Goal: Complete application form

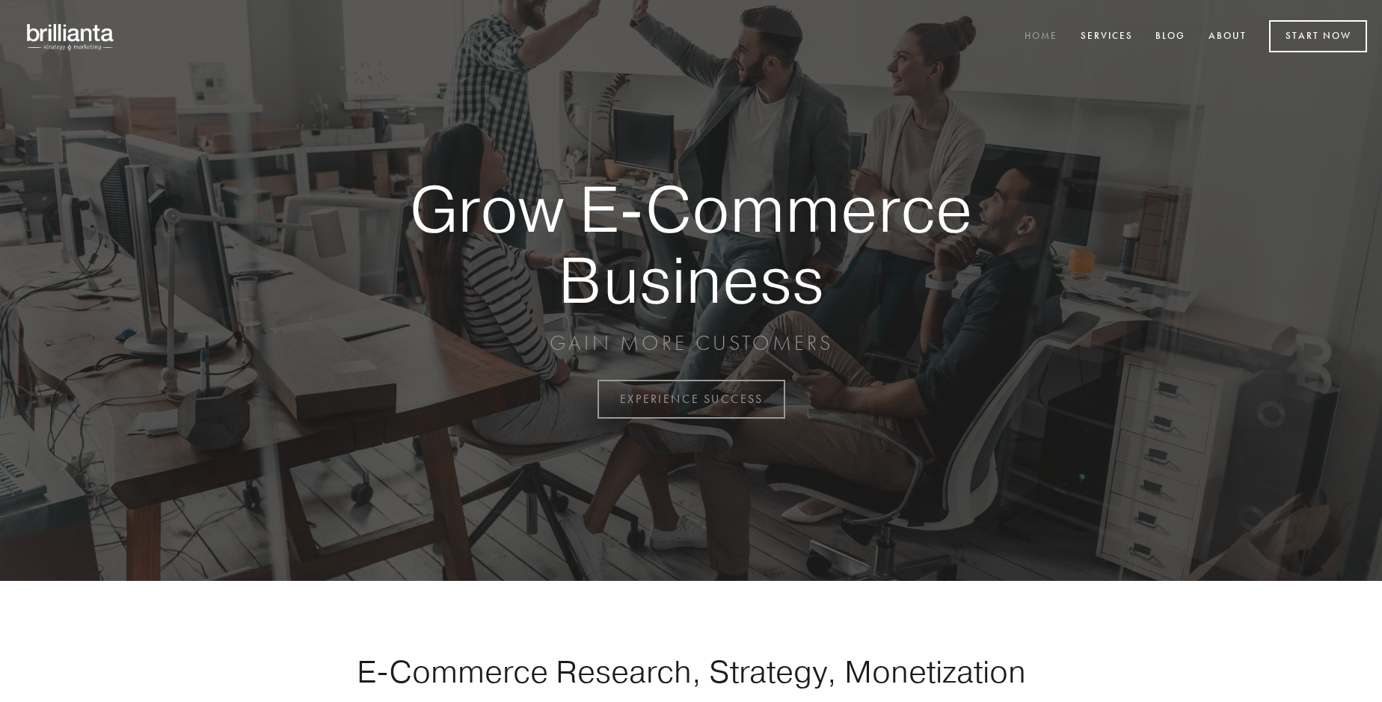
scroll to position [3921, 0]
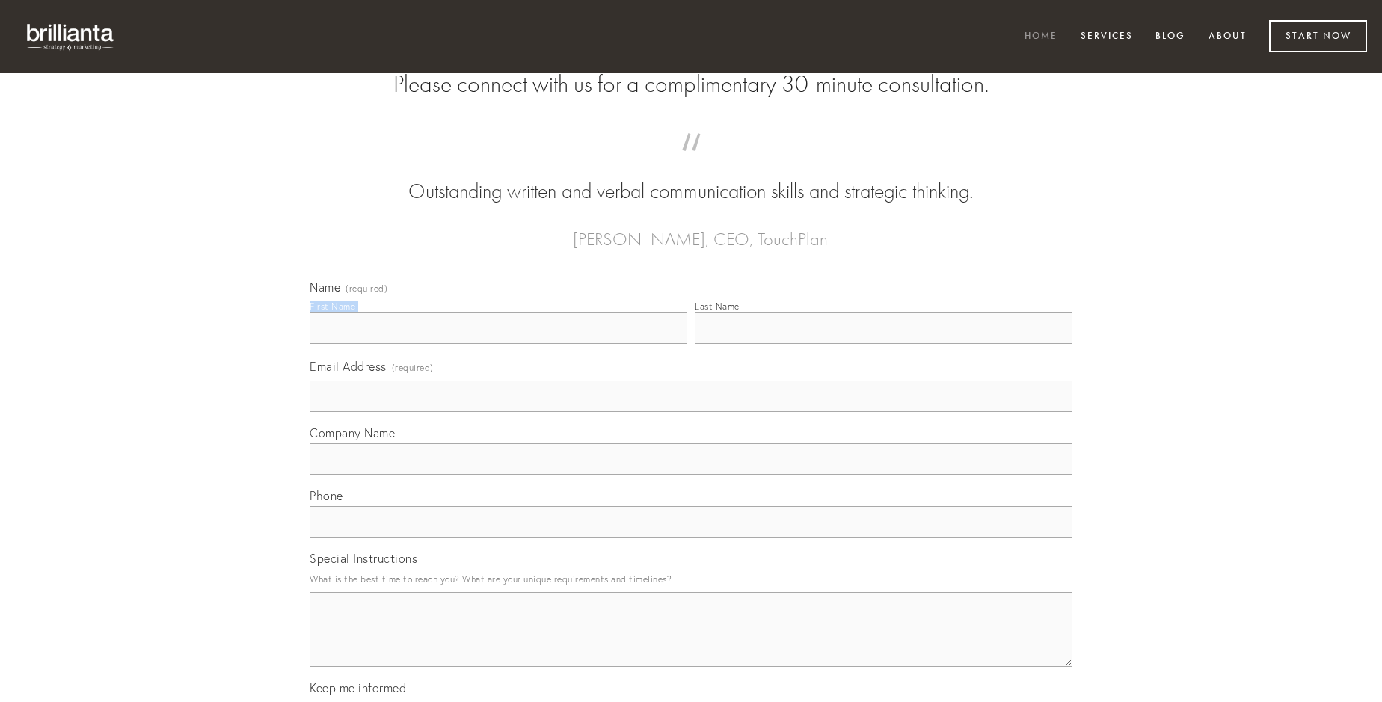
type input "[PERSON_NAME]"
click at [883, 344] on input "Last Name" at bounding box center [884, 328] width 378 height 31
type input "[PERSON_NAME]"
click at [691, 412] on input "Email Address (required)" at bounding box center [691, 396] width 763 height 31
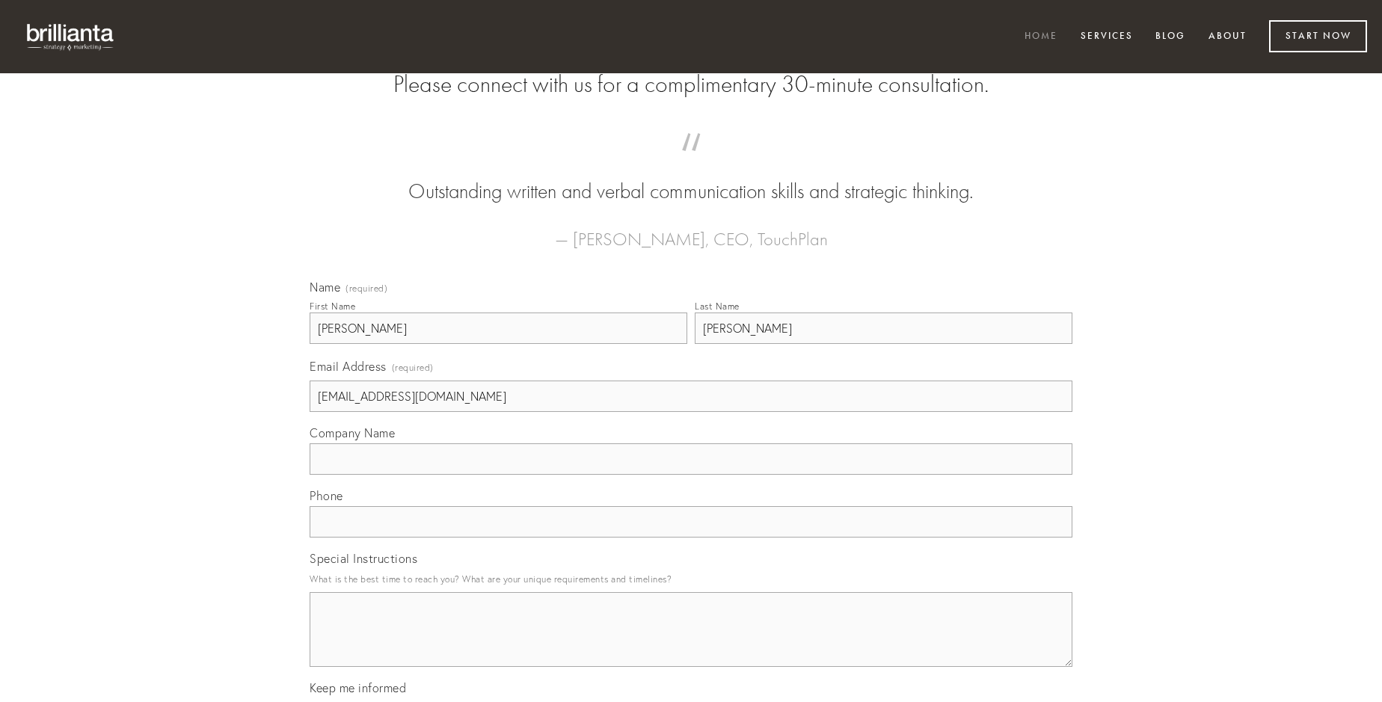
type input "[EMAIL_ADDRESS][DOMAIN_NAME]"
click at [691, 475] on input "Company Name" at bounding box center [691, 459] width 763 height 31
type input "adsidue"
click at [691, 538] on input "text" at bounding box center [691, 521] width 763 height 31
click at [691, 643] on textarea "Special Instructions" at bounding box center [691, 629] width 763 height 75
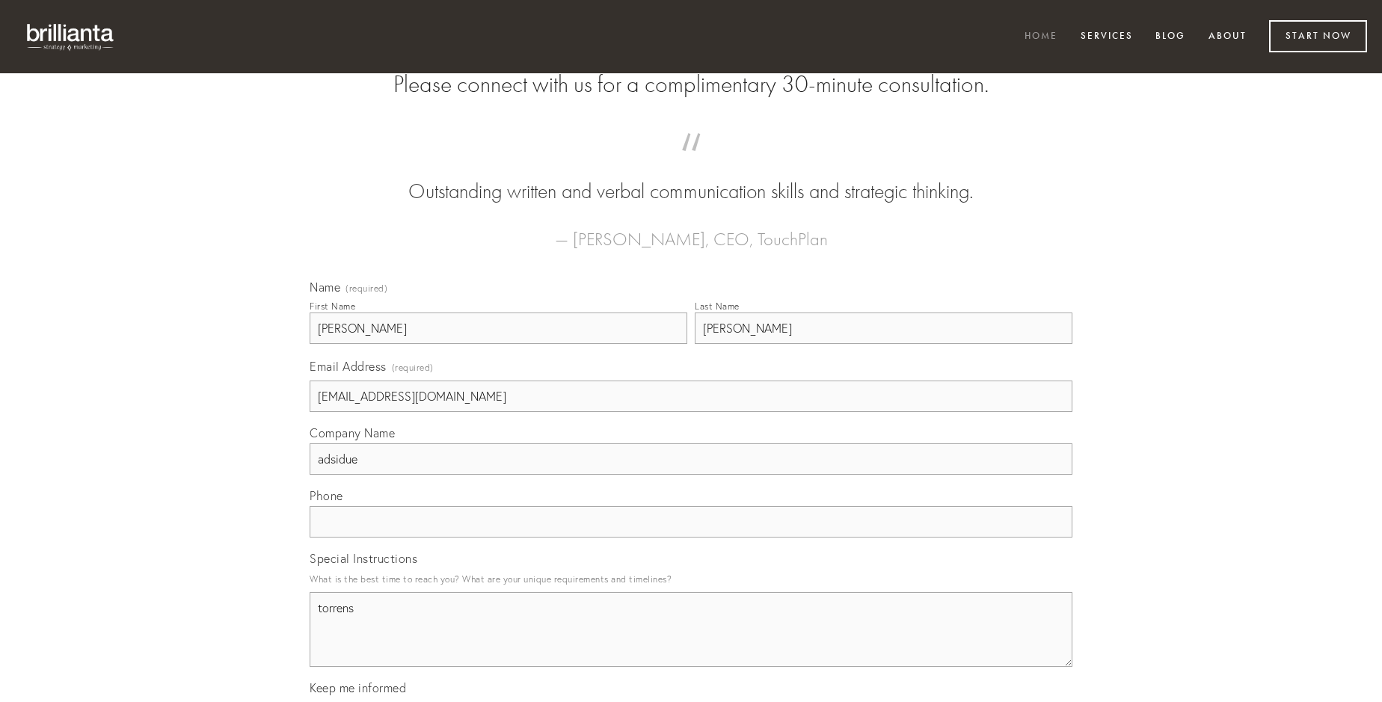
type textarea "torrens"
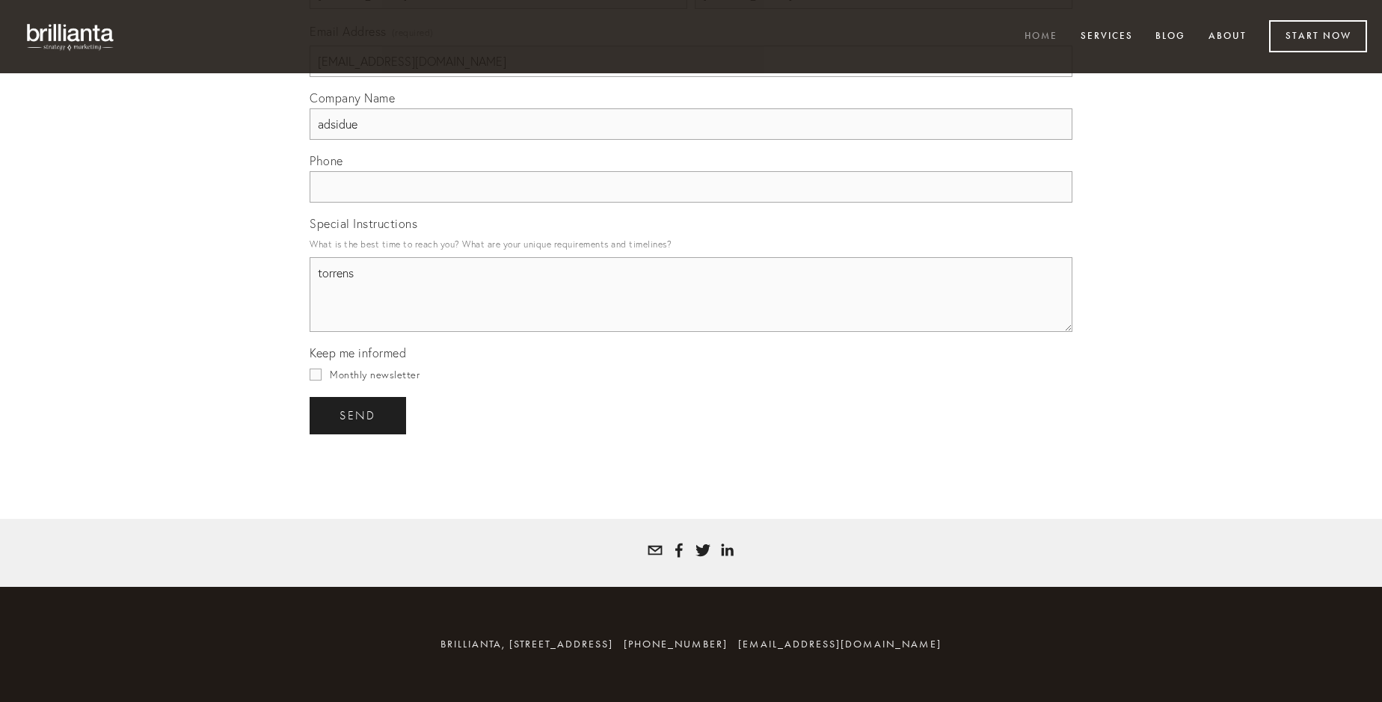
click at [359, 415] on span "send" at bounding box center [358, 415] width 37 height 13
